Goal: Task Accomplishment & Management: Use online tool/utility

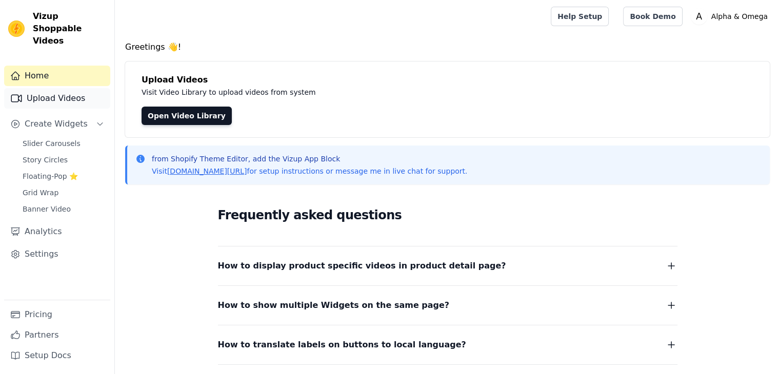
click at [75, 88] on link "Upload Videos" at bounding box center [57, 98] width 106 height 21
click at [59, 88] on link "Upload Videos" at bounding box center [57, 98] width 106 height 21
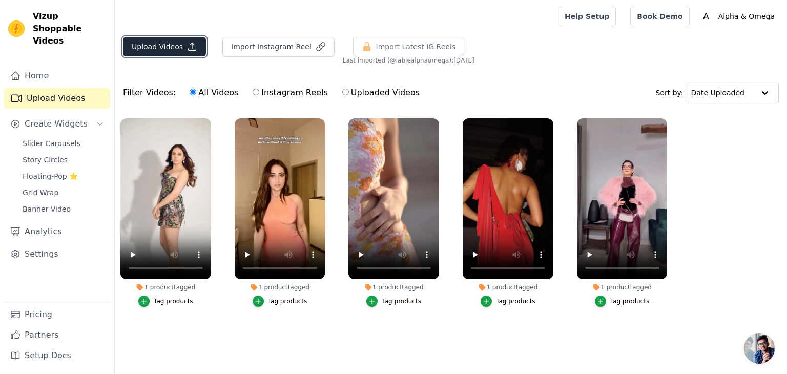
click at [172, 50] on button "Upload Videos" at bounding box center [164, 46] width 83 height 19
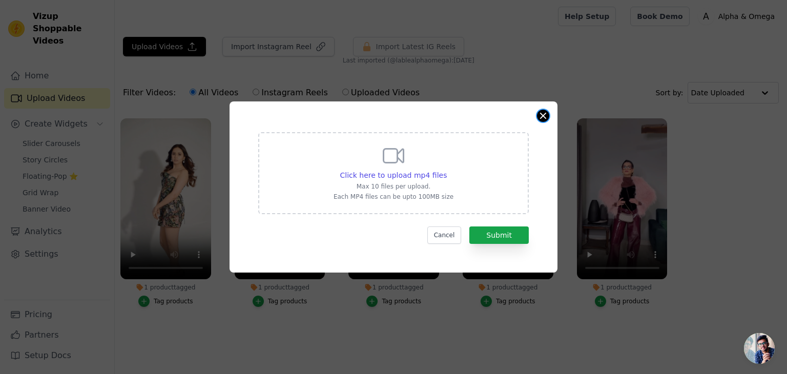
click at [541, 113] on button "Close modal" at bounding box center [543, 116] width 12 height 12
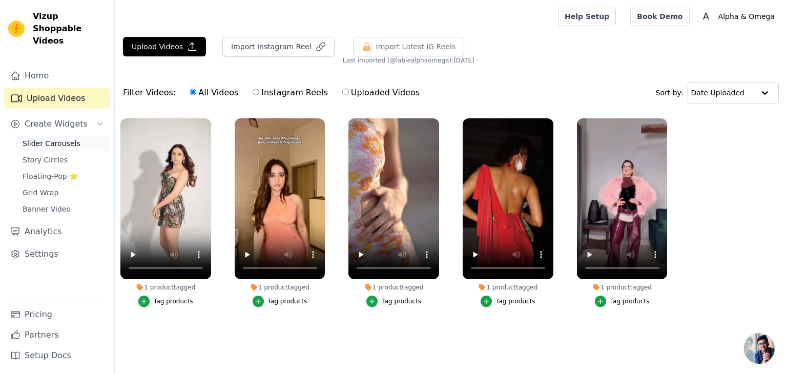
click at [70, 136] on link "Slider Carousels" at bounding box center [63, 143] width 94 height 14
